Goal: Information Seeking & Learning: Find specific fact

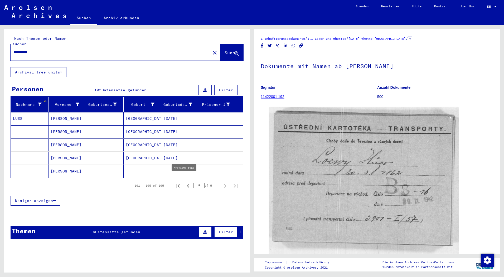
click at [187, 184] on icon "Previous page" at bounding box center [188, 186] width 2 height 4
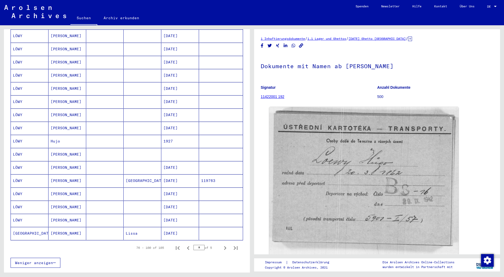
scroll to position [211, 0]
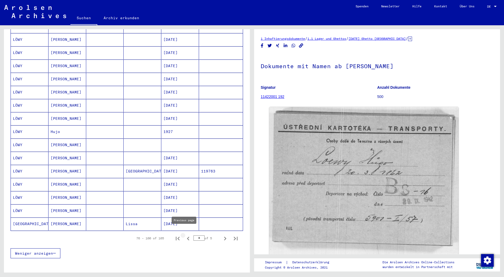
click at [187, 237] on icon "Previous page" at bounding box center [188, 239] width 2 height 4
type input "*"
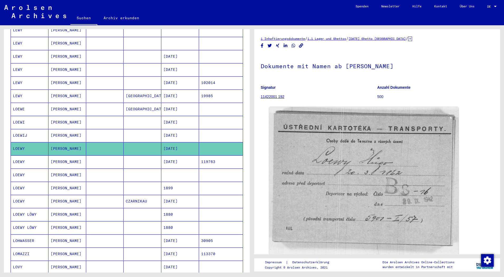
scroll to position [79, 0]
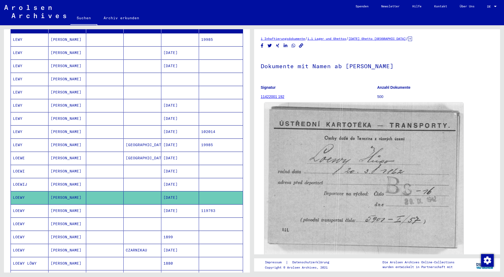
click at [399, 173] on img at bounding box center [363, 193] width 199 height 180
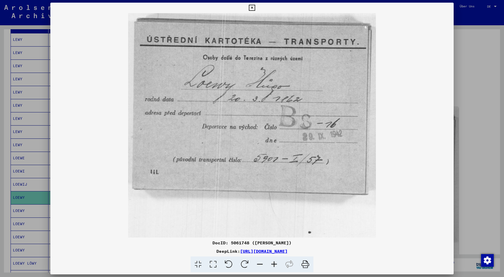
click at [251, 9] on icon at bounding box center [252, 8] width 6 height 6
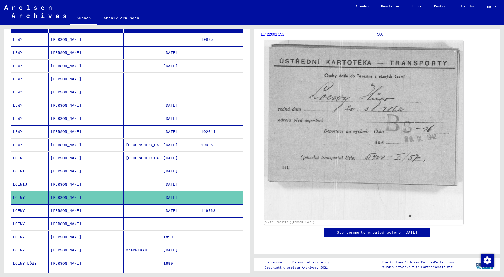
scroll to position [0, 0]
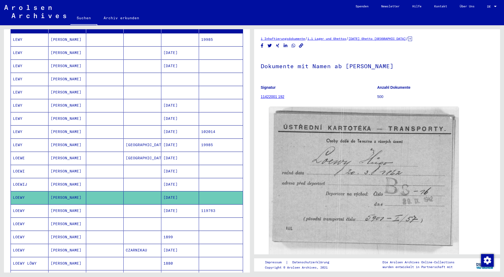
click at [412, 40] on icon at bounding box center [410, 39] width 4 height 4
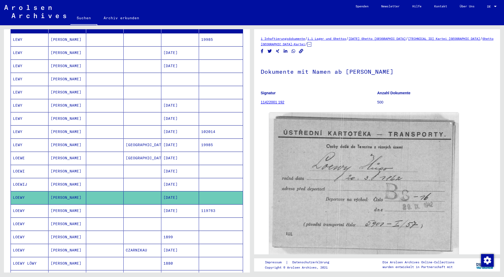
click at [308, 44] on link "Ghetto [GEOGRAPHIC_DATA]-Kartei" at bounding box center [377, 41] width 233 height 9
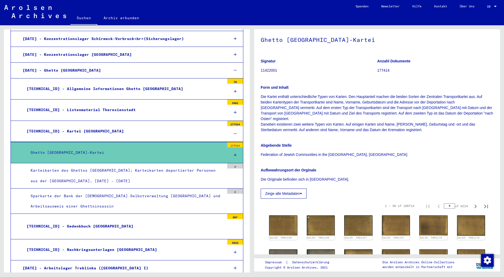
scroll to position [53, 0]
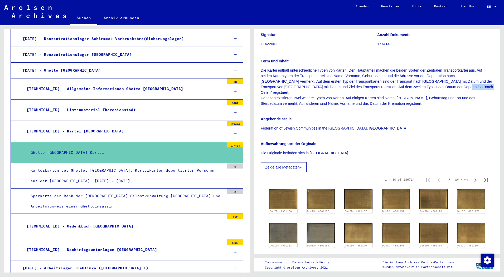
drag, startPoint x: 423, startPoint y: 87, endPoint x: 439, endPoint y: 85, distance: 16.2
click at [439, 85] on p "Die Kartei enthält unterschiedliche Typen von Karten. Den Hauptanteil machen di…" at bounding box center [377, 87] width 233 height 39
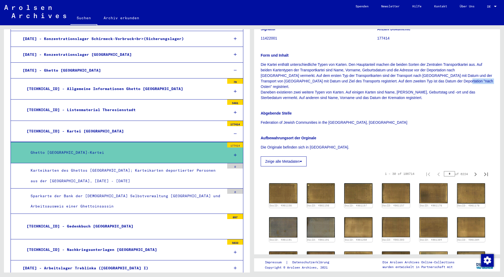
scroll to position [0, 0]
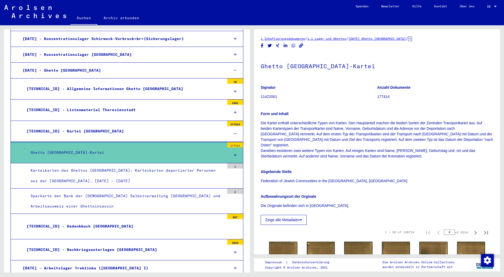
click at [58, 126] on div "[TECHNICAL_ID] - Kartei [GEOGRAPHIC_DATA]" at bounding box center [124, 131] width 202 height 10
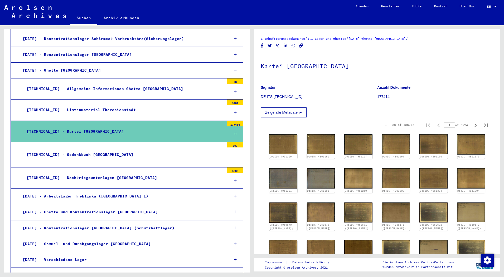
click at [234, 132] on icon at bounding box center [235, 134] width 3 height 4
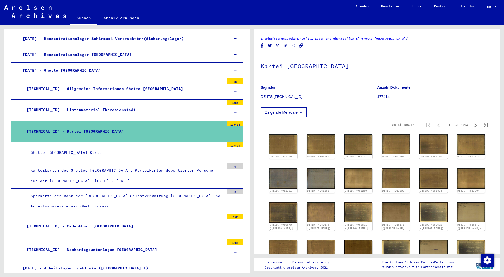
click at [196, 166] on div "Karteikarten des Ghettos [GEOGRAPHIC_DATA]; Karteikarten deportierter Personen …" at bounding box center [126, 176] width 198 height 21
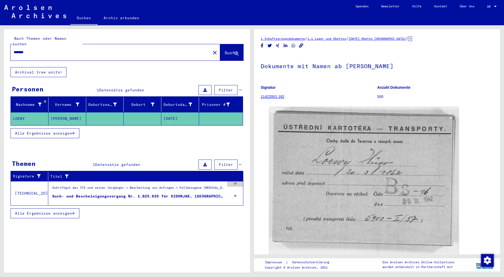
click at [454, 74] on h1 "Dokumente mit Namen ab [PERSON_NAME]" at bounding box center [377, 65] width 233 height 23
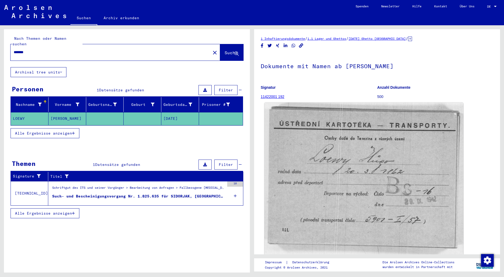
click at [427, 151] on img at bounding box center [363, 193] width 199 height 180
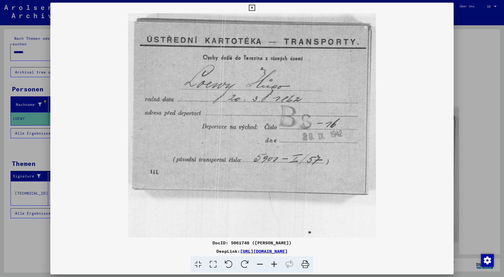
drag, startPoint x: 222, startPoint y: 86, endPoint x: 411, endPoint y: 102, distance: 189.4
click at [411, 102] on img at bounding box center [251, 125] width 403 height 225
drag, startPoint x: 342, startPoint y: 253, endPoint x: 187, endPoint y: 250, distance: 155.3
click at [187, 250] on div "DeepLink: [URL][DOMAIN_NAME]" at bounding box center [251, 251] width 403 height 6
copy link "[URL][DOMAIN_NAME]"
